Goal: Task Accomplishment & Management: Complete application form

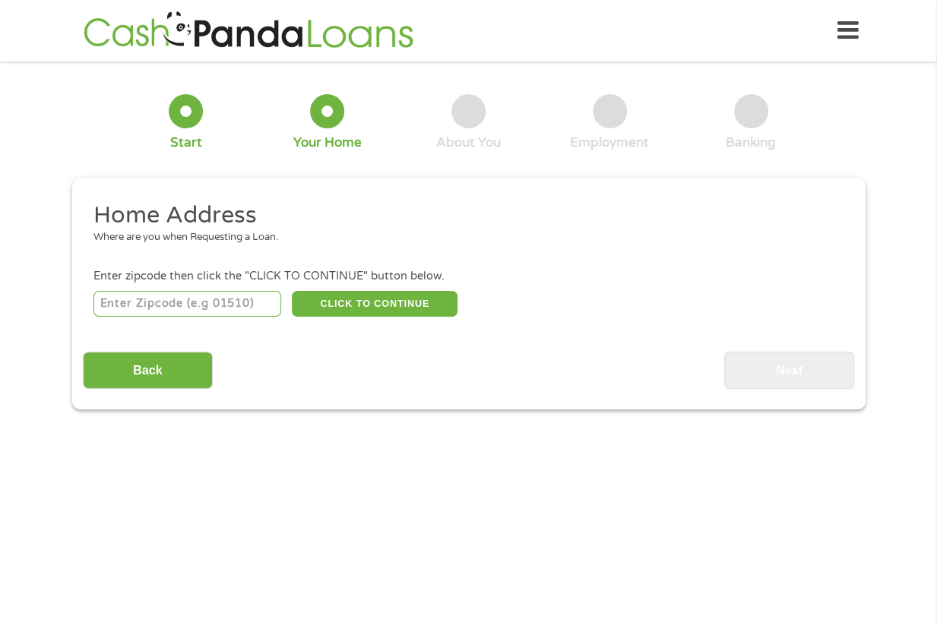
click at [204, 302] on input "number" at bounding box center [187, 304] width 188 height 26
type input "07840"
select select "[US_STATE]"
click at [389, 299] on button "CLICK TO CONTINUE" at bounding box center [375, 304] width 166 height 26
type input "07840"
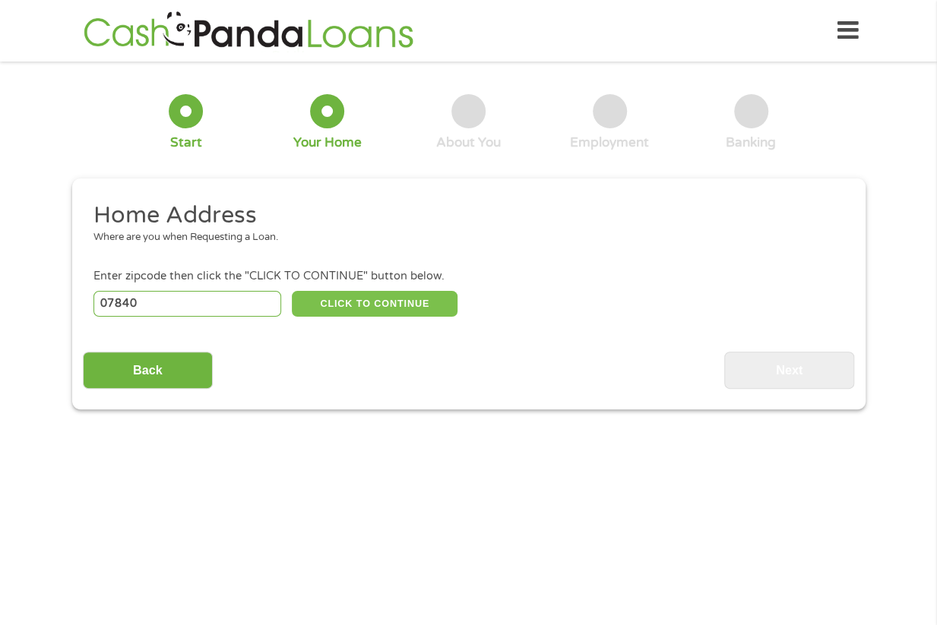
type input "[GEOGRAPHIC_DATA]"
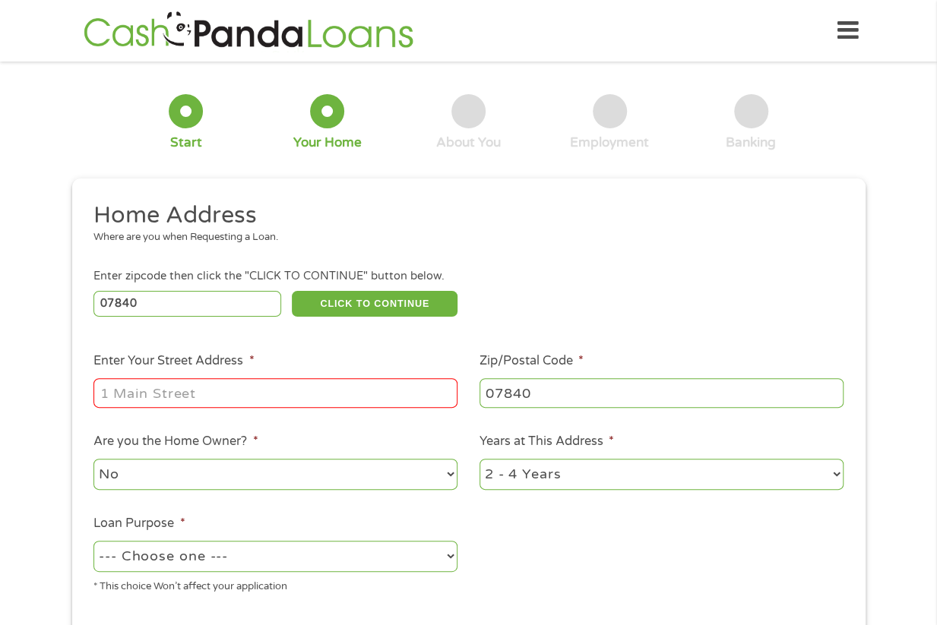
click at [207, 388] on input "Enter Your Street Address *" at bounding box center [275, 392] width 364 height 29
type input "[STREET_ADDRESS][PERSON_NAME]"
click at [534, 308] on div "07840 CLICK TO CONTINUE Please recheck your Zipcode, it seems to be Incorrect" at bounding box center [467, 303] width 749 height 31
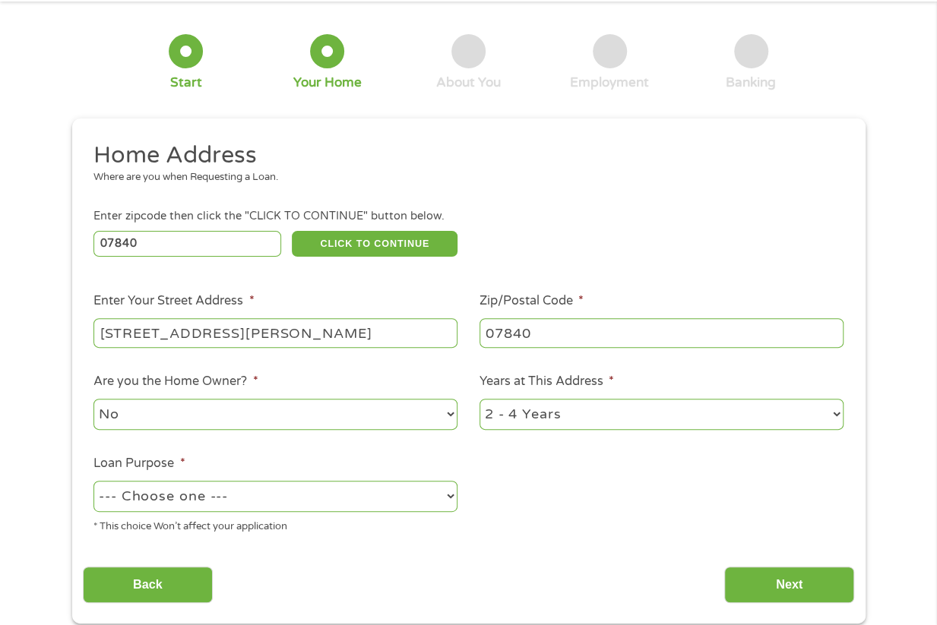
scroll to position [228, 0]
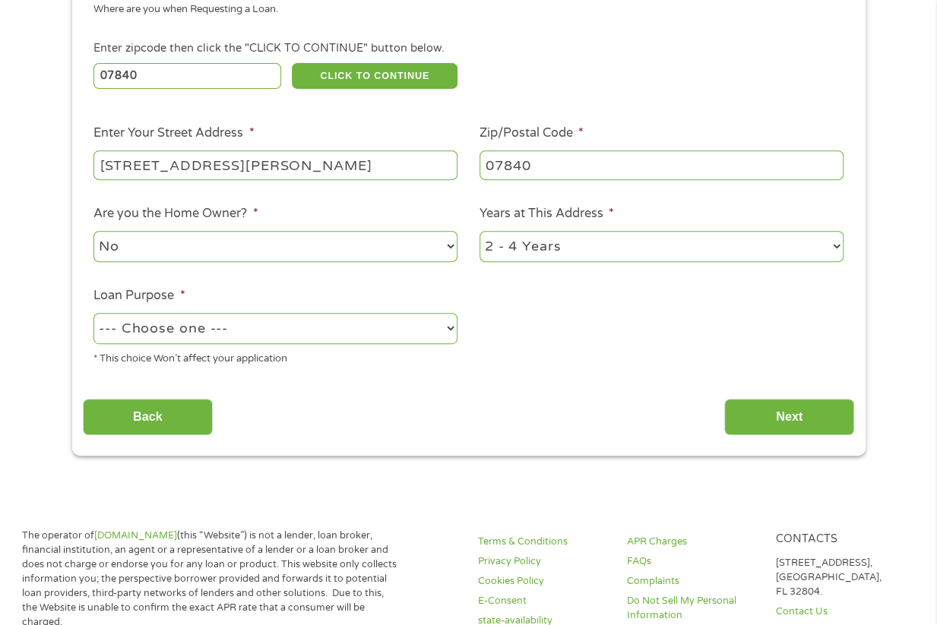
click at [209, 344] on select "--- Choose one --- Pay Bills Debt Consolidation Home Improvement Major Purchase…" at bounding box center [275, 328] width 364 height 31
select select "shorttermcash"
click at [93, 314] on select "--- Choose one --- Pay Bills Debt Consolidation Home Improvement Major Purchase…" at bounding box center [275, 328] width 364 height 31
click at [456, 360] on div "* This choice Won’t affect your application" at bounding box center [275, 356] width 364 height 21
click at [751, 418] on input "Next" at bounding box center [789, 417] width 130 height 37
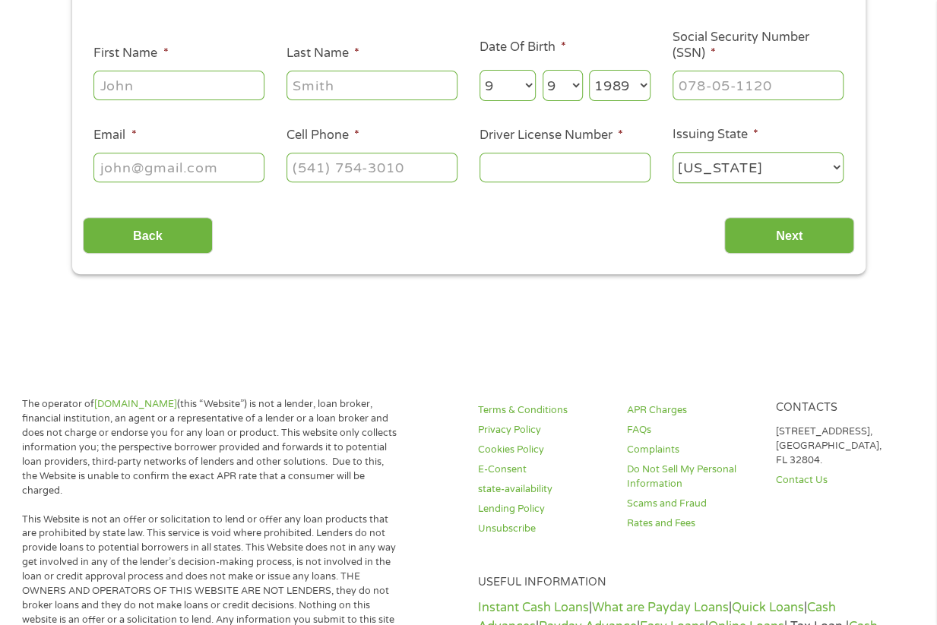
scroll to position [0, 0]
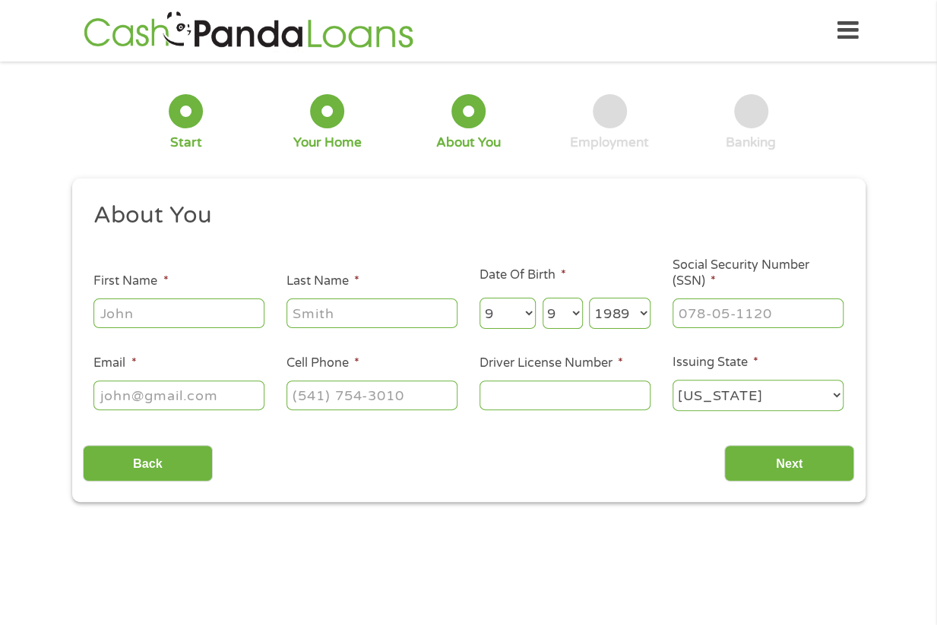
click at [194, 312] on input "First Name *" at bounding box center [178, 313] width 171 height 29
type input "[PERSON_NAME]"
type input "[PERSON_NAME][EMAIL_ADDRESS][DOMAIN_NAME]"
type input "[PHONE_NUMBER]"
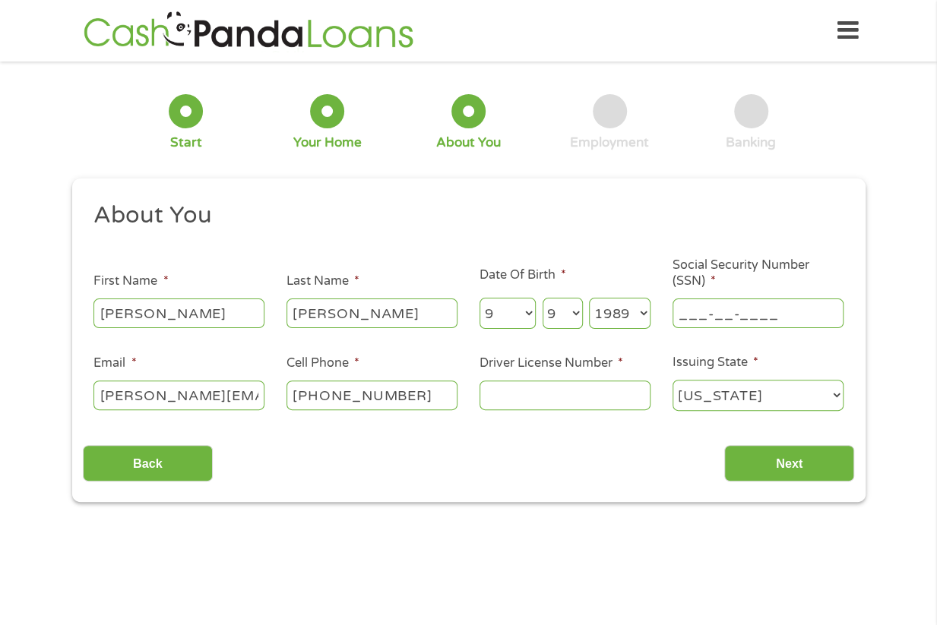
click at [715, 319] on input "___-__-____" at bounding box center [757, 313] width 171 height 29
type input "642-12-2389"
click at [564, 399] on input "Driver License Number *" at bounding box center [564, 395] width 171 height 29
type input "K36276877159892"
click at [780, 463] on input "Next" at bounding box center [789, 463] width 130 height 37
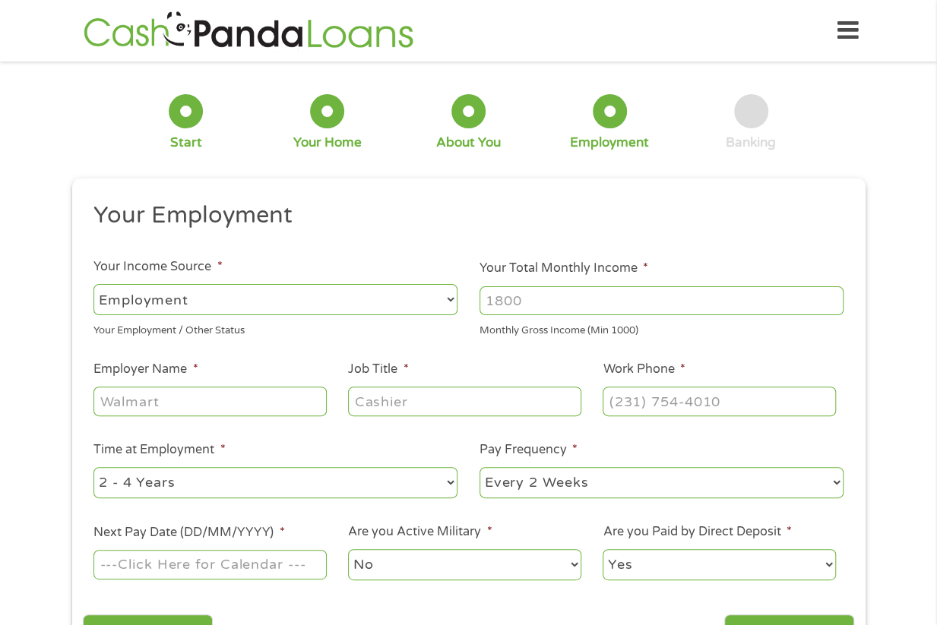
scroll to position [6, 6]
click at [552, 313] on input "Your Total Monthly Income *" at bounding box center [661, 300] width 364 height 29
type input "3600"
click at [217, 399] on input "Employer Name *" at bounding box center [209, 401] width 232 height 29
type input "CVS Health"
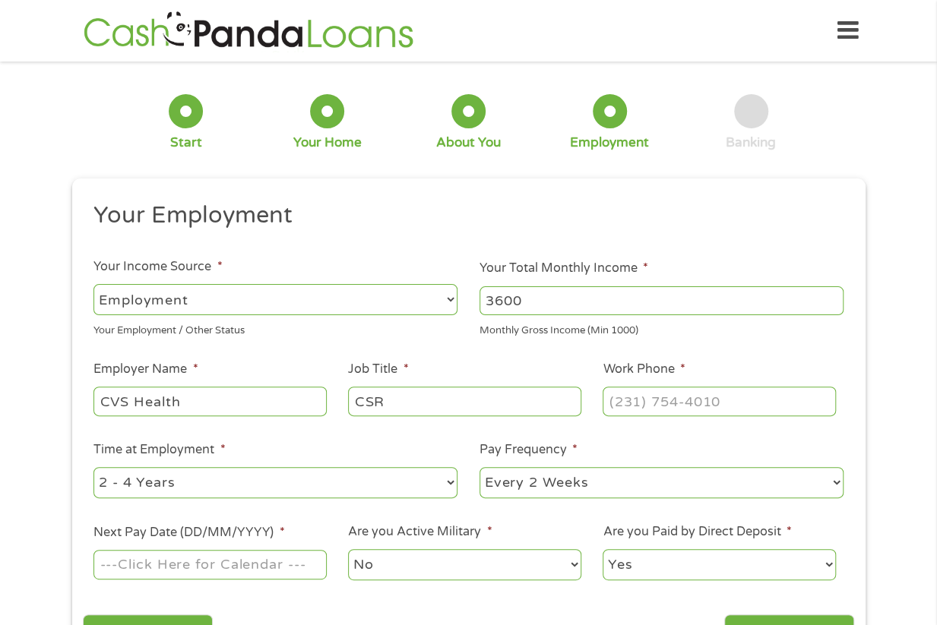
type input "CSR"
type input "[PHONE_NUMBER]"
click at [279, 484] on select "--- Choose one --- 1 Year or less 1 - 2 Years 2 - 4 Years Over 4 Years" at bounding box center [275, 482] width 364 height 31
select select "60months"
click at [93, 467] on select "--- Choose one --- 1 Year or less 1 - 2 Years 2 - 4 Years Over 4 Years" at bounding box center [275, 482] width 364 height 31
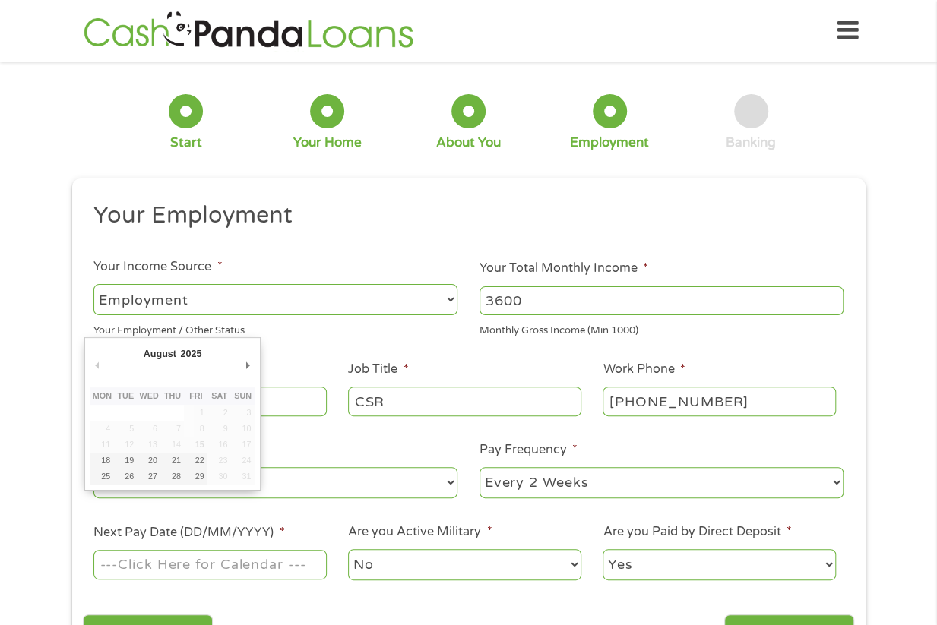
click at [239, 566] on input "Next Pay Date (DD/MM/YYYY) *" at bounding box center [209, 564] width 232 height 29
type input "[DATE]"
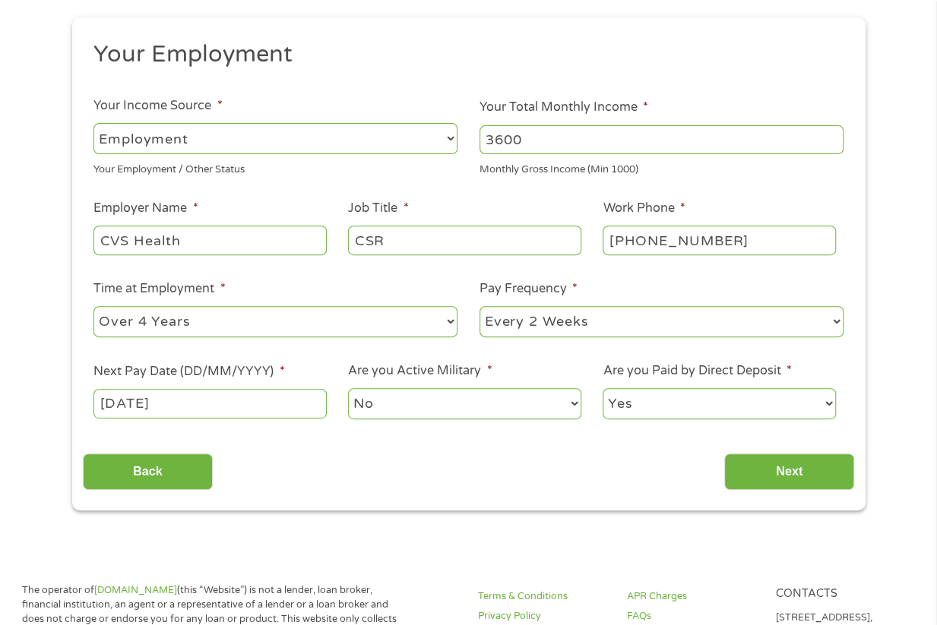
scroll to position [228, 0]
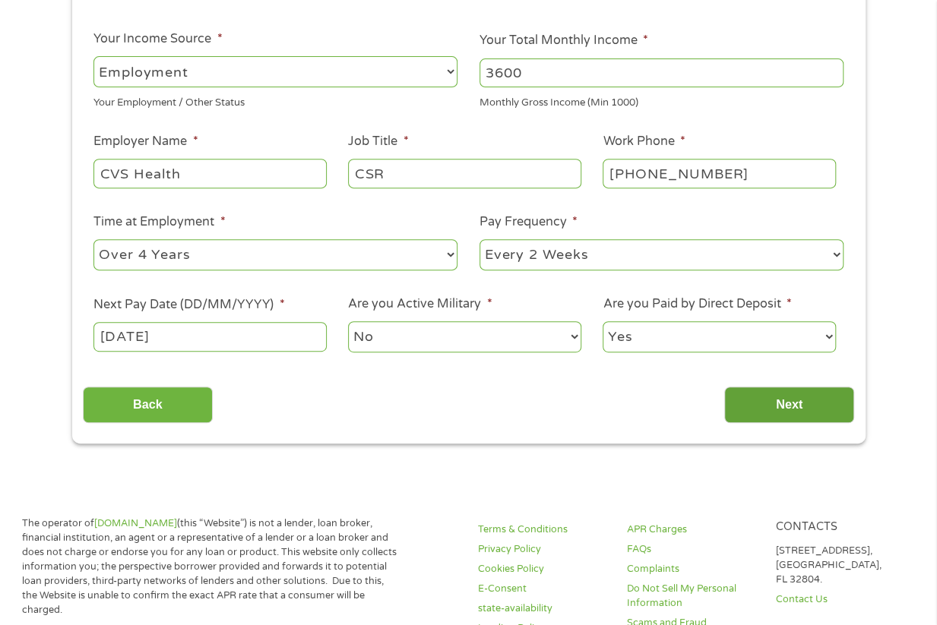
click at [773, 411] on input "Next" at bounding box center [789, 405] width 130 height 37
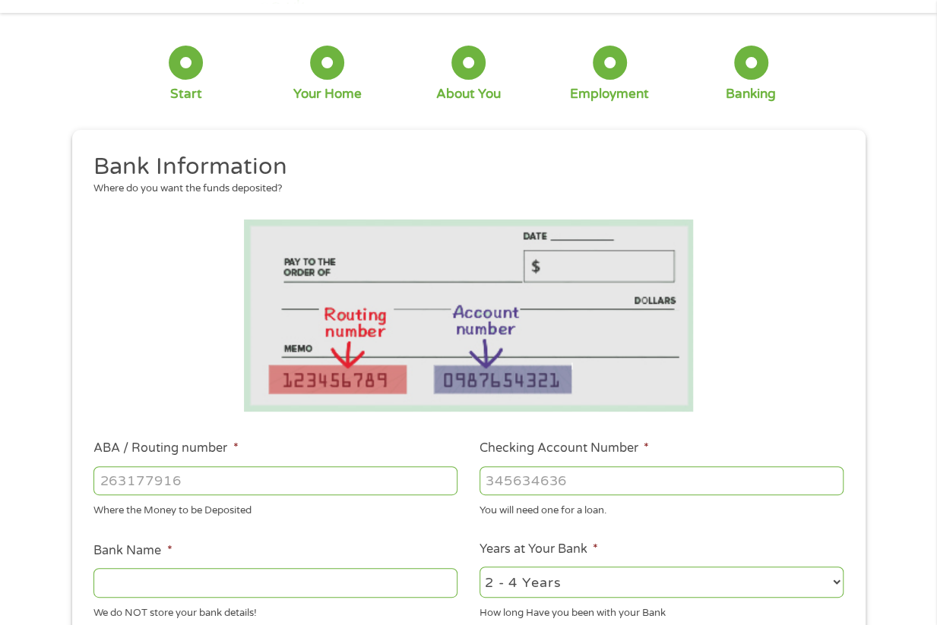
scroll to position [152, 0]
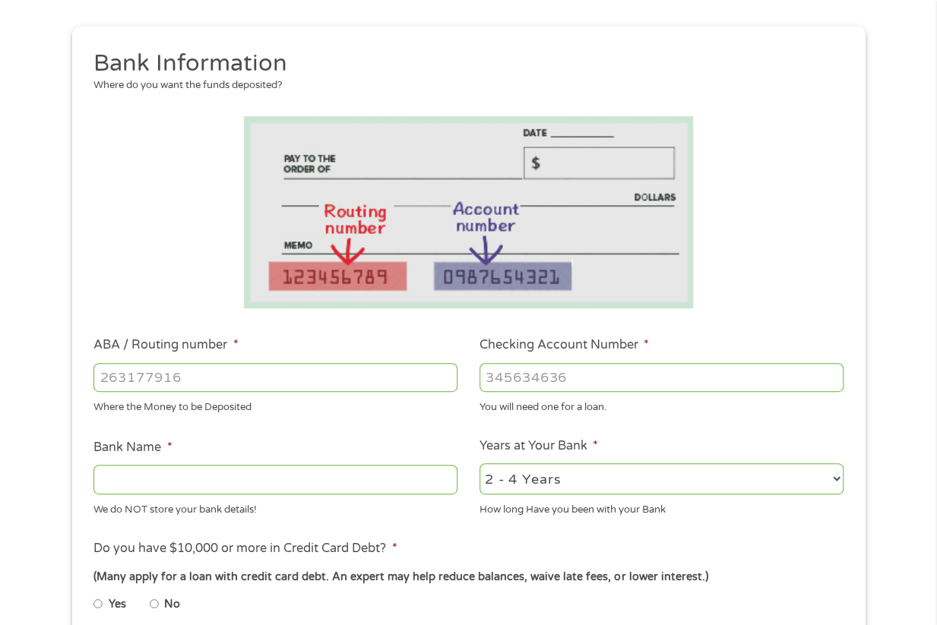
click at [198, 380] on input "ABA / Routing number *" at bounding box center [275, 377] width 364 height 29
type input "031176110"
type input "CAPITAL ONE NA"
type input "031176110"
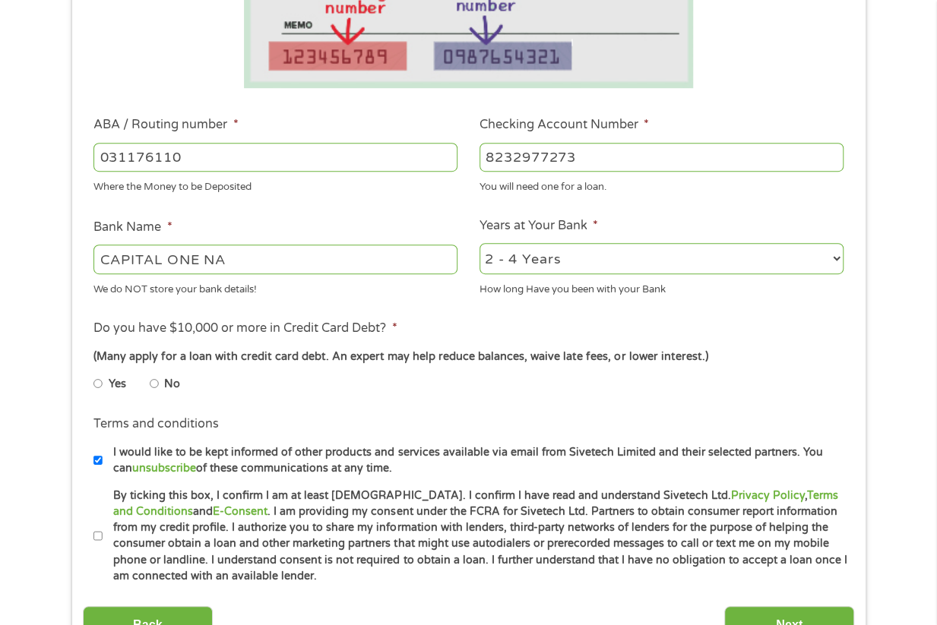
scroll to position [380, 0]
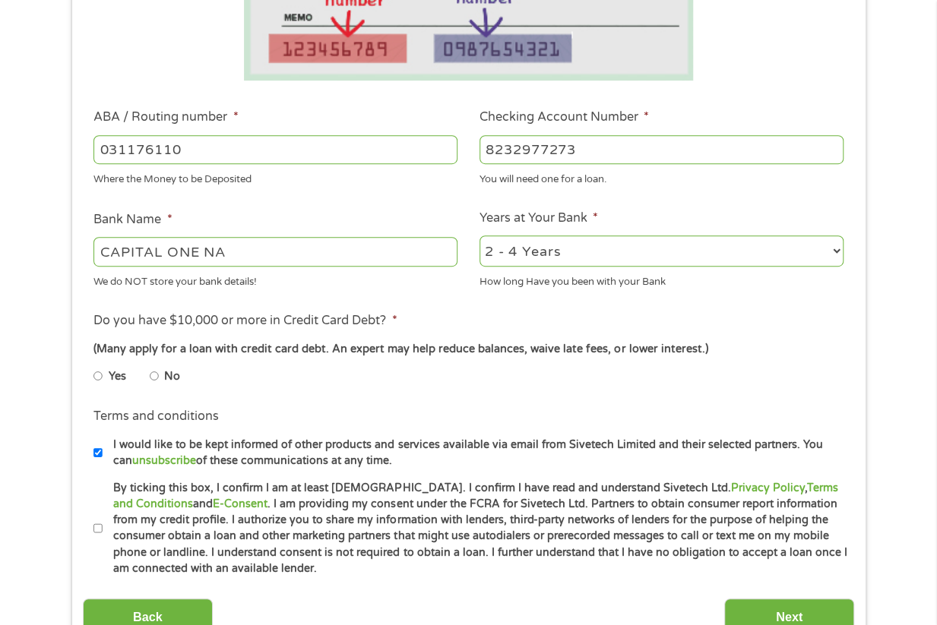
type input "8232977273"
click at [153, 376] on input "No" at bounding box center [154, 376] width 9 height 24
radio input "true"
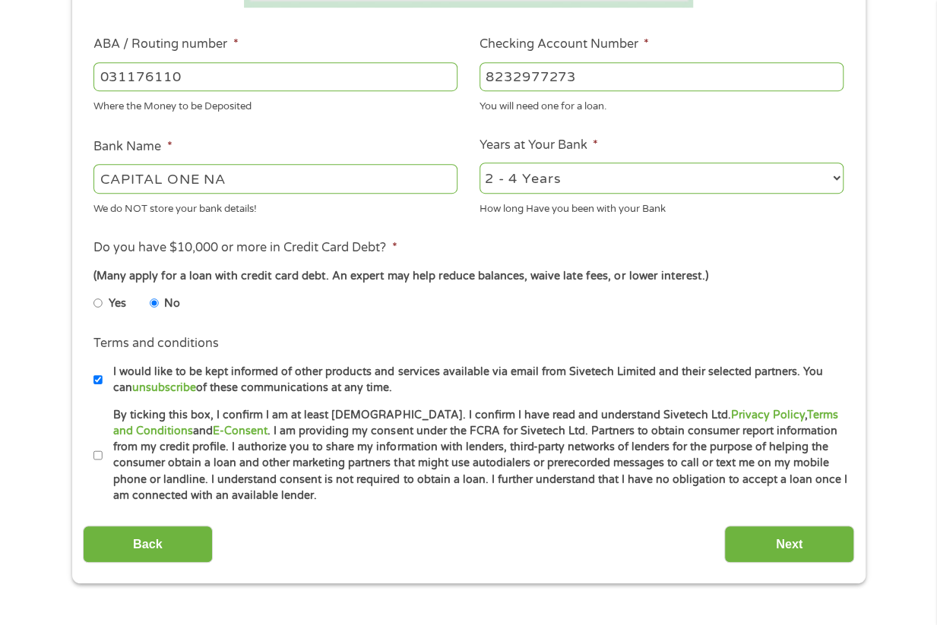
scroll to position [456, 0]
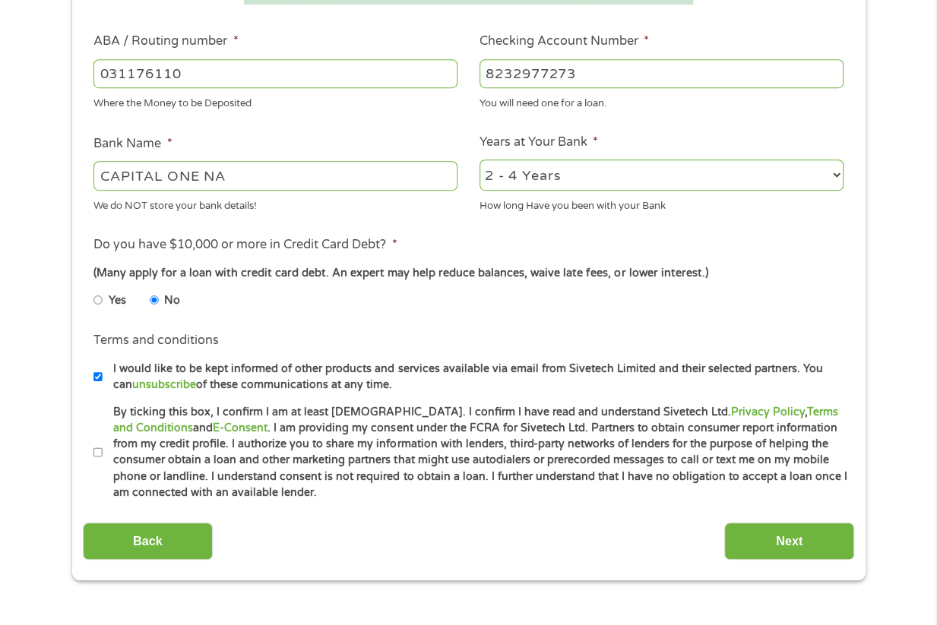
click at [94, 451] on input "By ticking this box, I confirm I am at least [DEMOGRAPHIC_DATA]. I confirm I ha…" at bounding box center [97, 453] width 9 height 24
checkbox input "true"
click at [786, 544] on input "Next" at bounding box center [789, 541] width 130 height 37
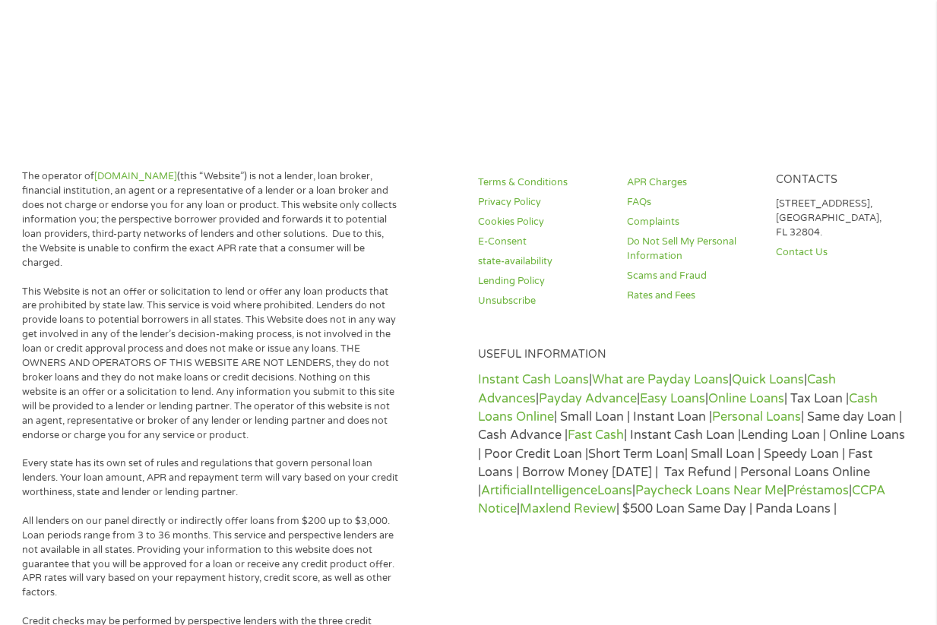
scroll to position [0, 0]
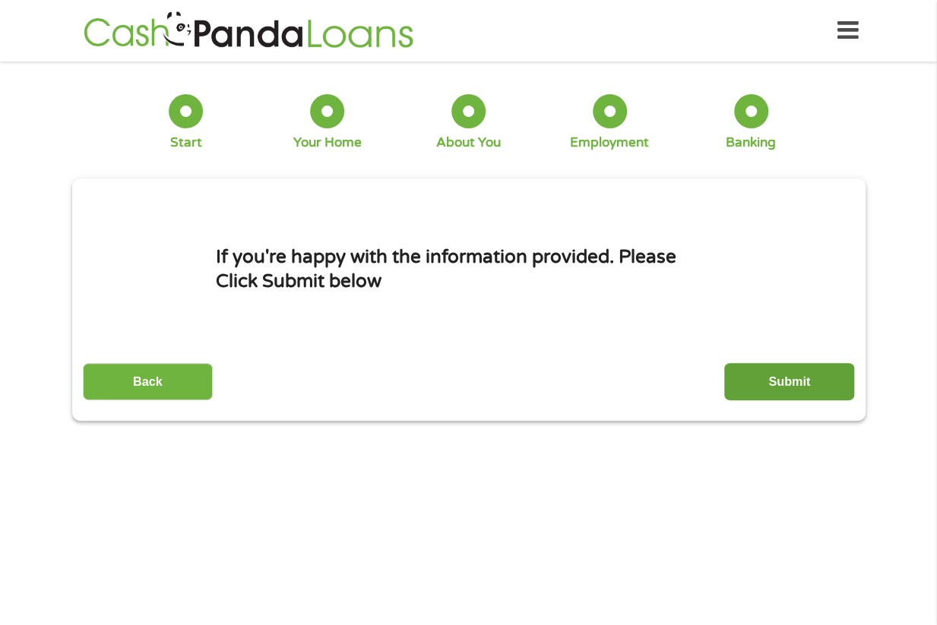
click at [790, 402] on div "This field is hidden when viewing the form gclid EAIaIQobChMIgL7ftKyNjwMV1GFHAR…" at bounding box center [468, 300] width 793 height 242
click at [790, 375] on input "Submit" at bounding box center [789, 381] width 130 height 37
